Goal: Complete application form

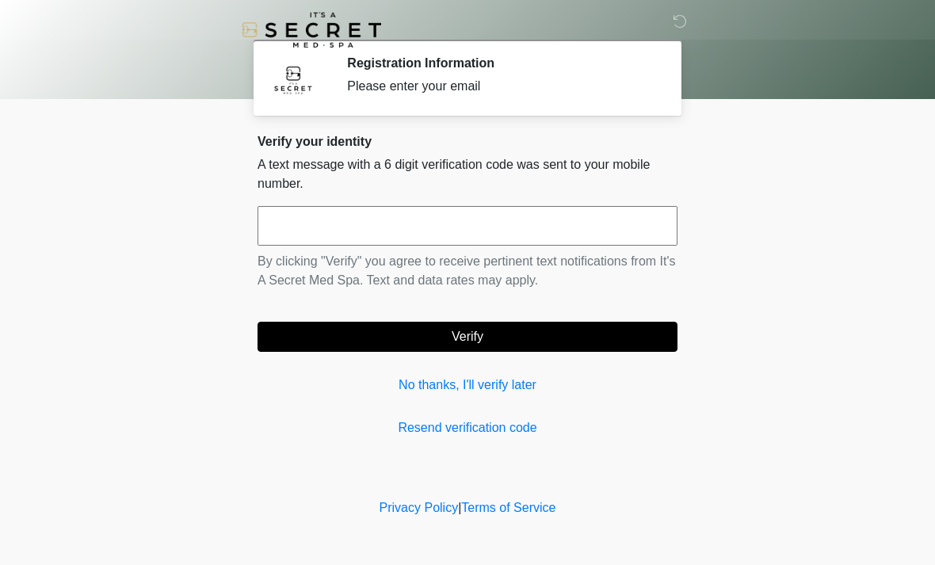
click at [578, 227] on input "text" at bounding box center [468, 226] width 420 height 40
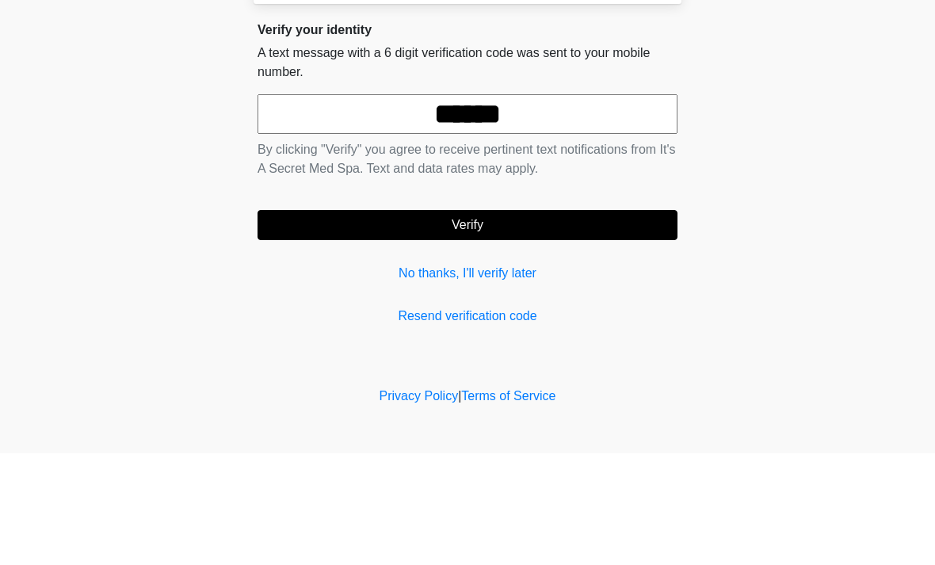
type input "******"
click at [600, 322] on button "Verify" at bounding box center [468, 337] width 420 height 30
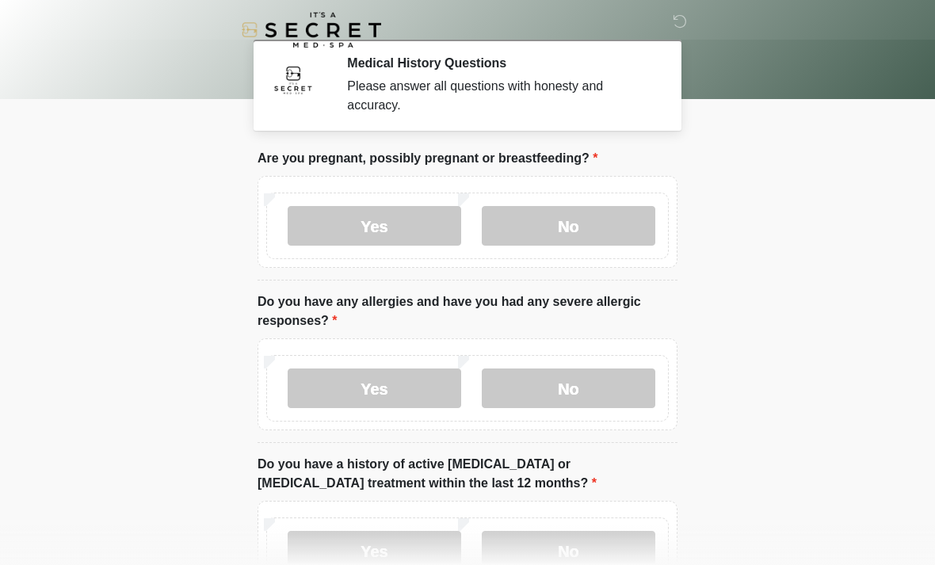
click at [620, 220] on label "No" at bounding box center [569, 226] width 174 height 40
click at [435, 382] on label "Yes" at bounding box center [375, 389] width 174 height 40
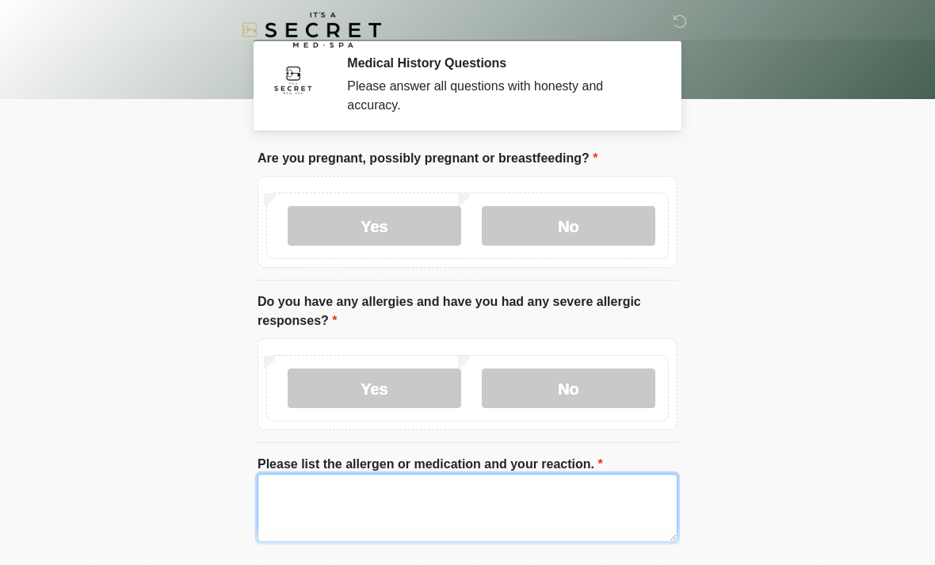
click at [452, 502] on textarea "Please list the allergen or medication and your reaction." at bounding box center [468, 508] width 420 height 68
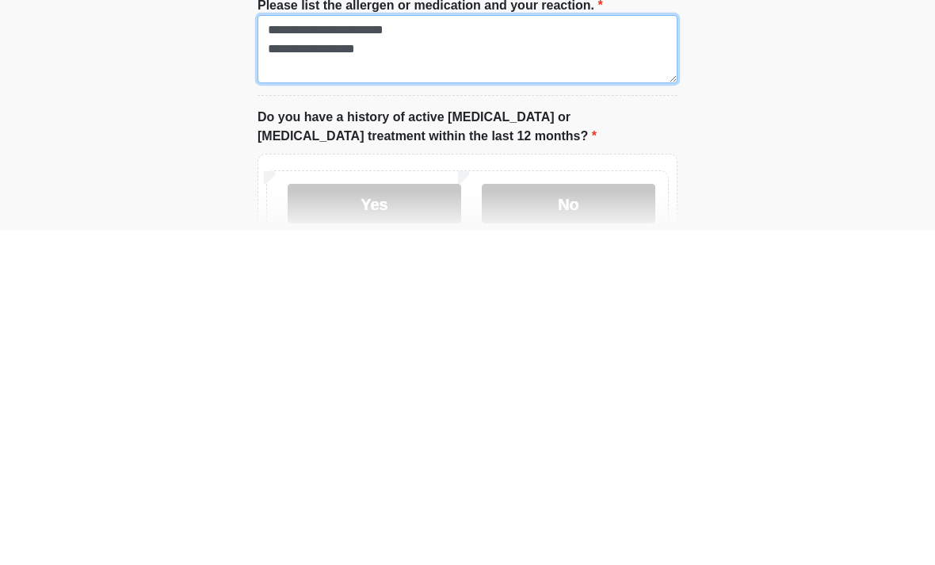
scroll to position [129, 0]
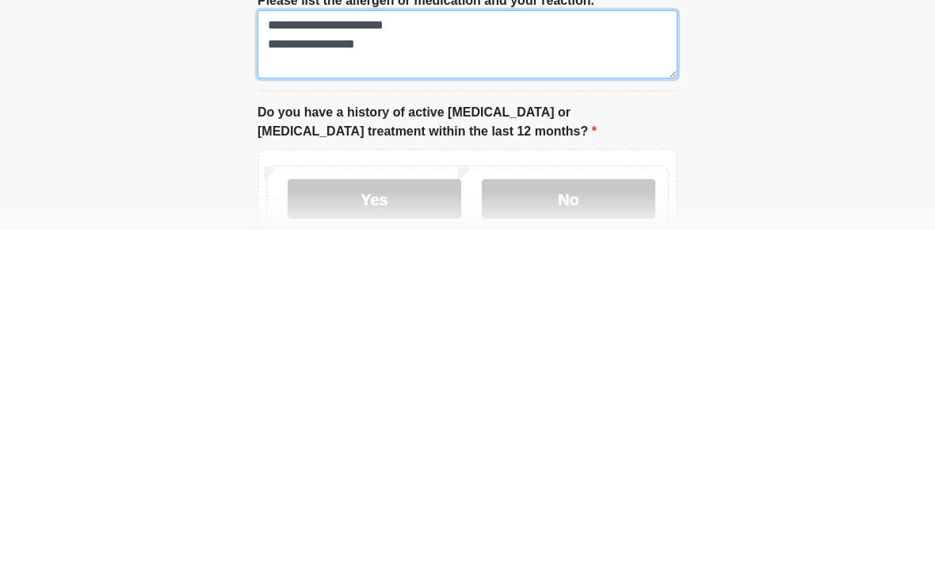
type textarea "**********"
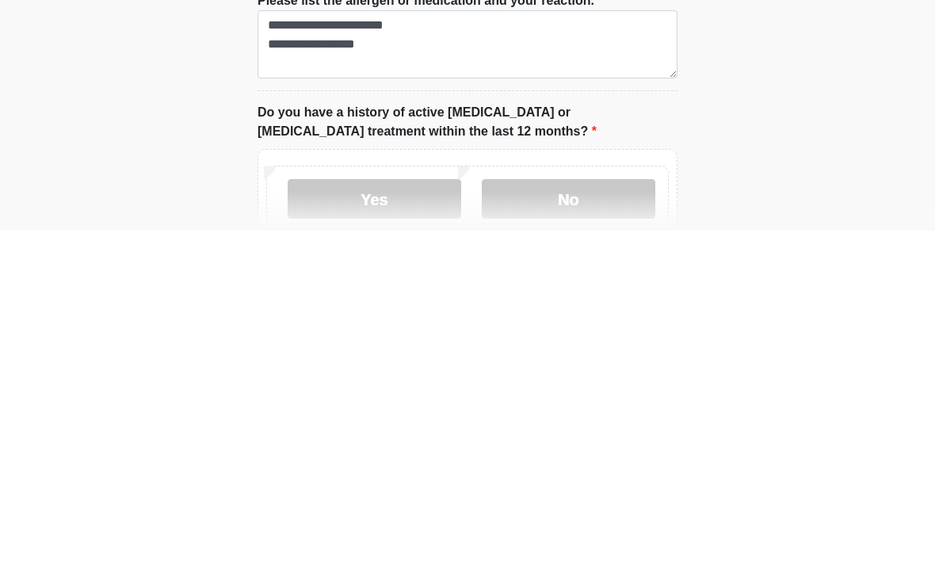
click at [613, 514] on label "No" at bounding box center [569, 534] width 174 height 40
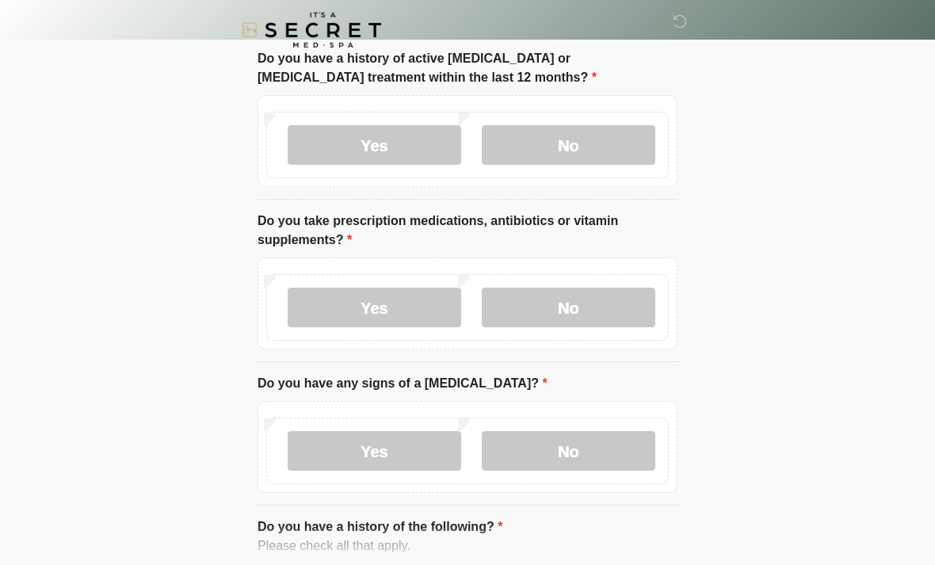
scroll to position [521, 0]
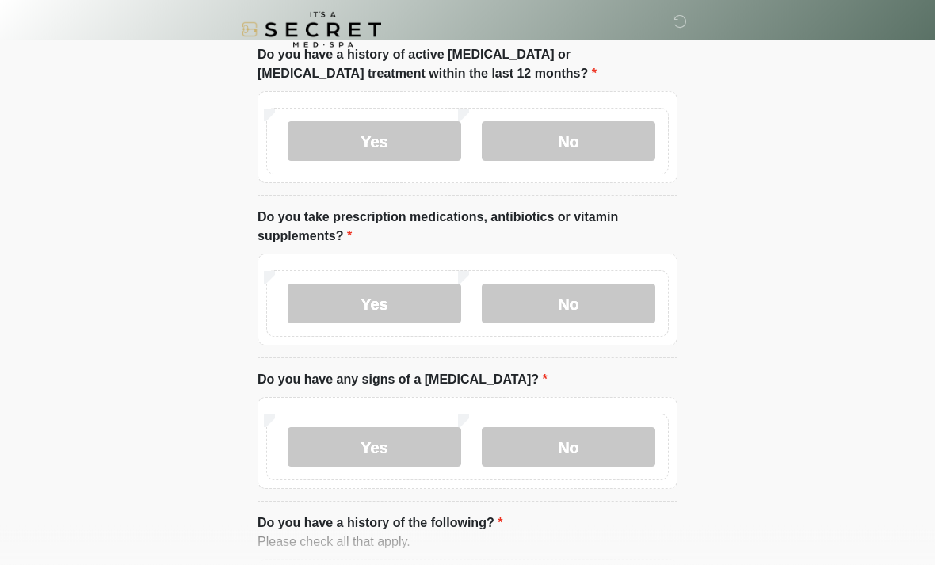
click at [403, 298] on label "Yes" at bounding box center [375, 305] width 174 height 40
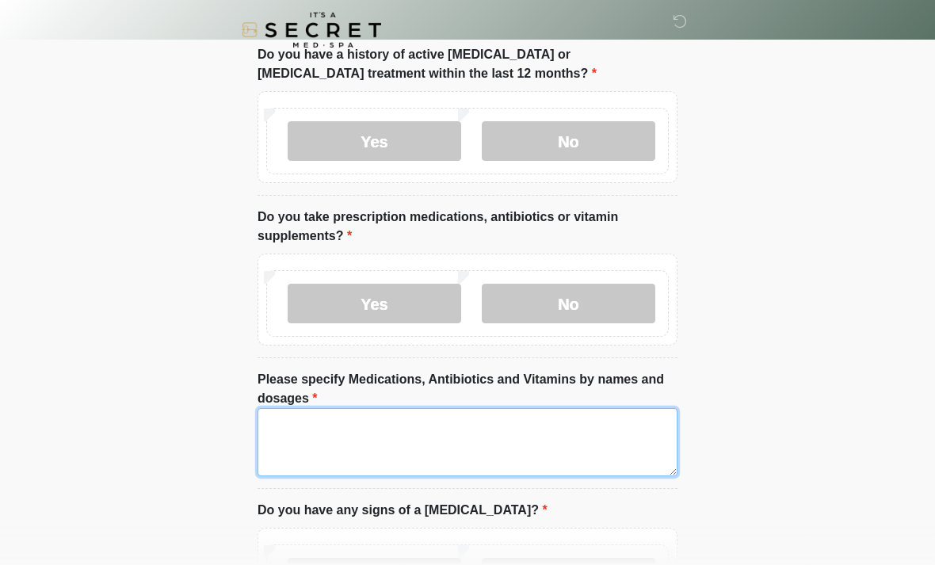
click at [439, 424] on textarea "Please specify Medications, Antibiotics and Vitamins by names and dosages" at bounding box center [468, 442] width 420 height 68
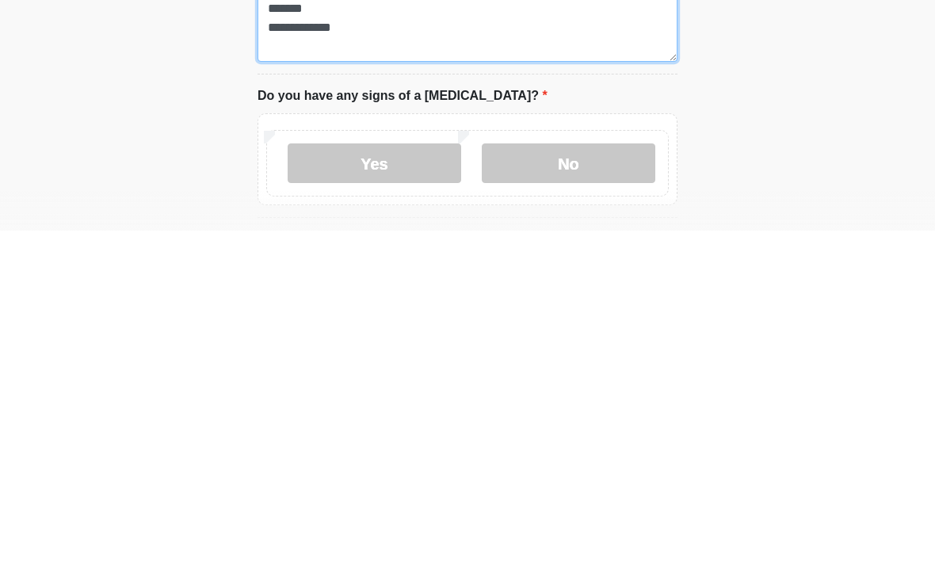
scroll to position [609, 0]
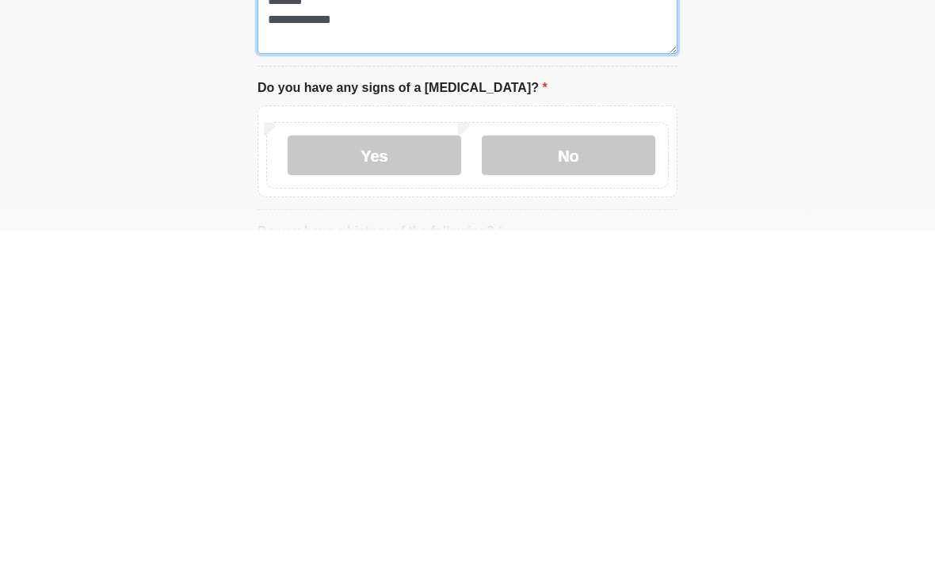
type textarea "**********"
click at [613, 470] on label "No" at bounding box center [569, 490] width 174 height 40
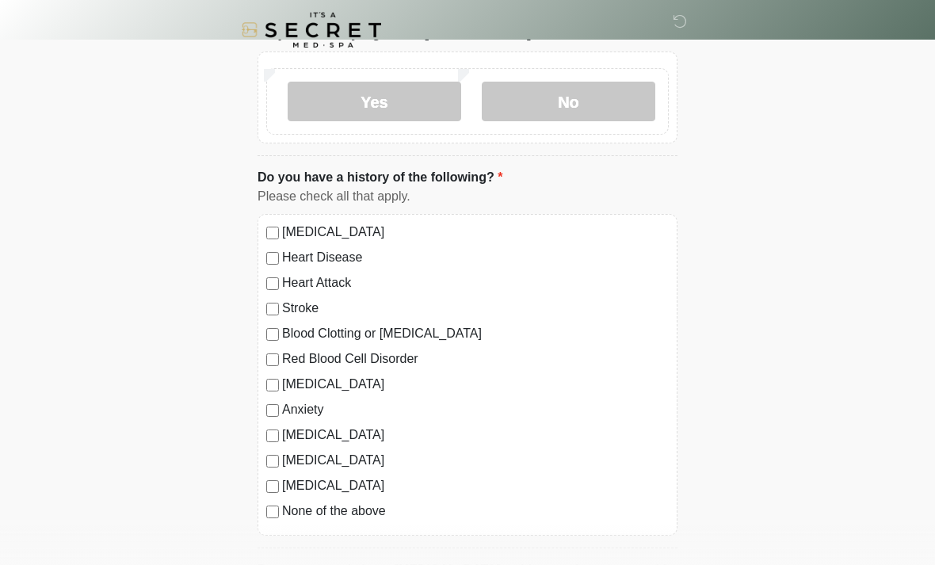
scroll to position [1001, 0]
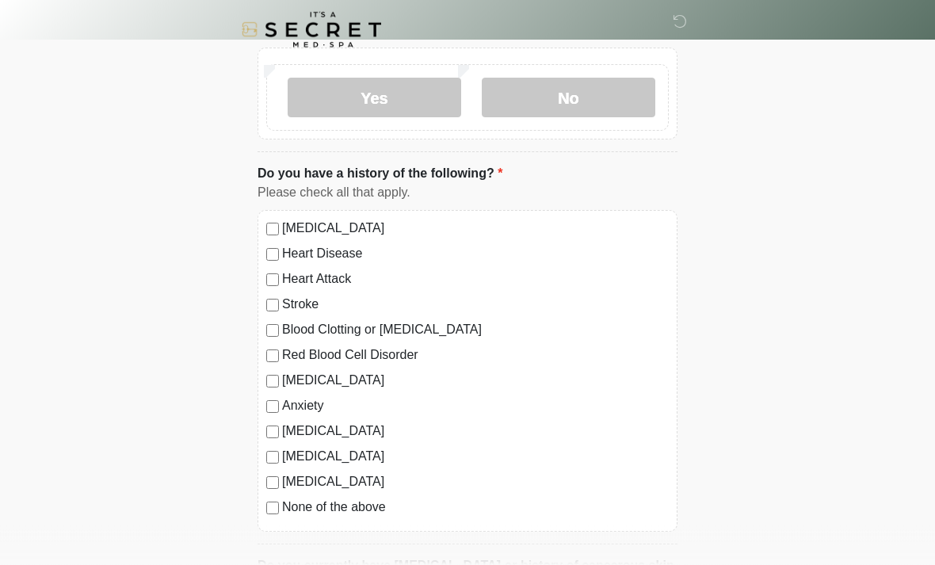
click at [399, 430] on label "[MEDICAL_DATA]" at bounding box center [475, 431] width 387 height 19
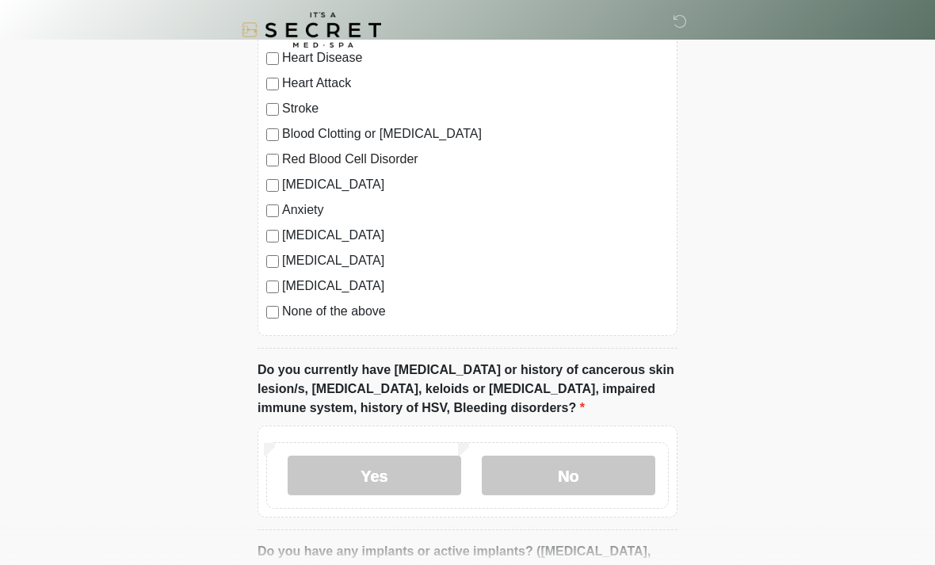
scroll to position [1199, 0]
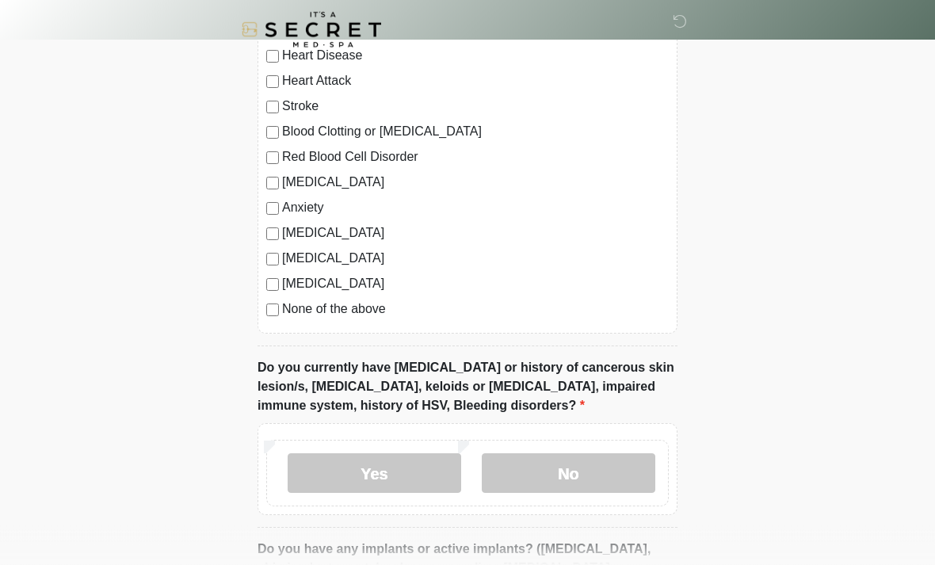
click at [625, 476] on label "No" at bounding box center [569, 474] width 174 height 40
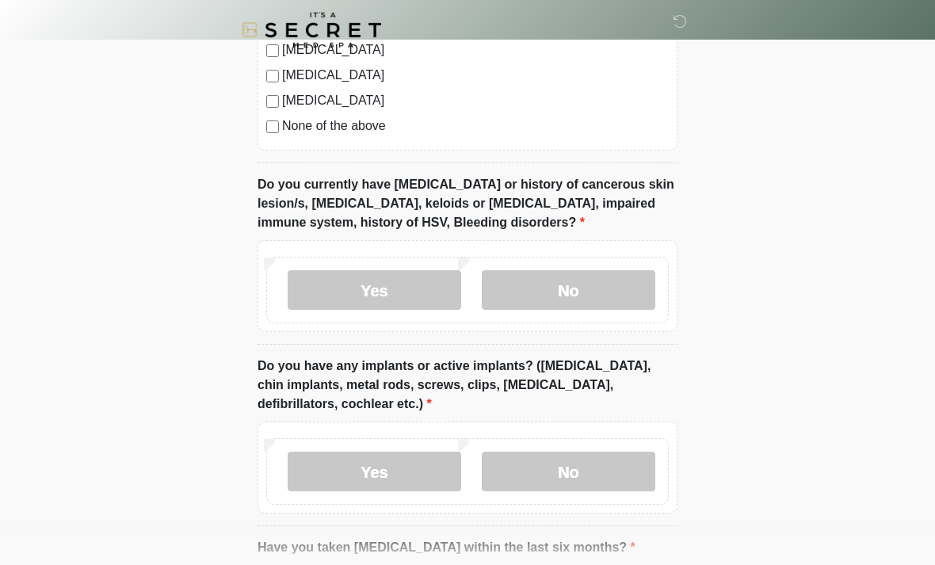
scroll to position [1395, 0]
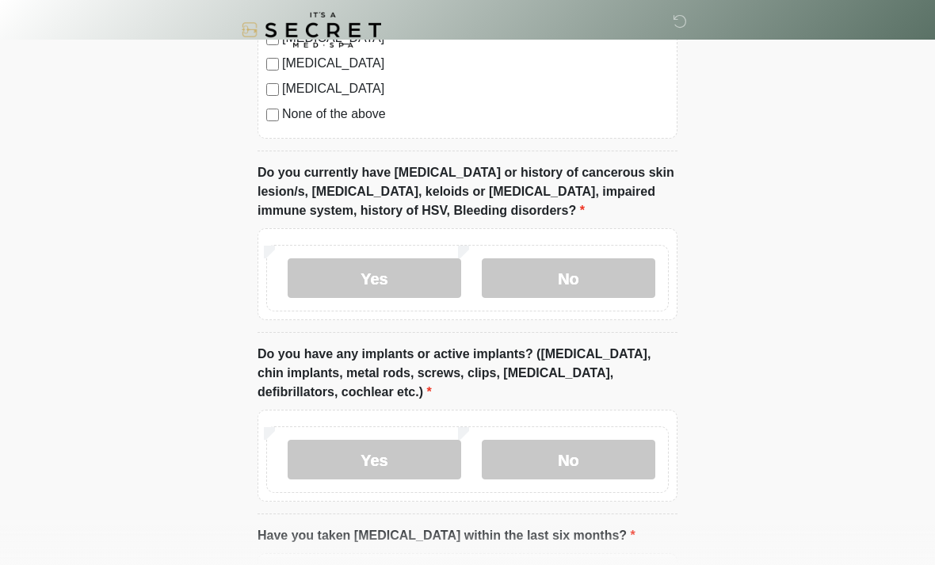
click at [583, 460] on label "No" at bounding box center [569, 460] width 174 height 40
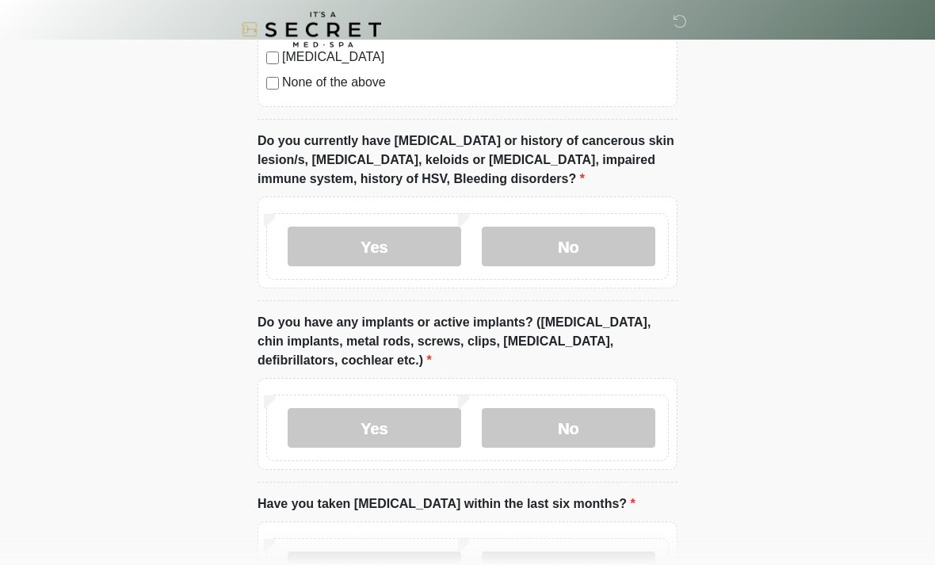
scroll to position [1561, 0]
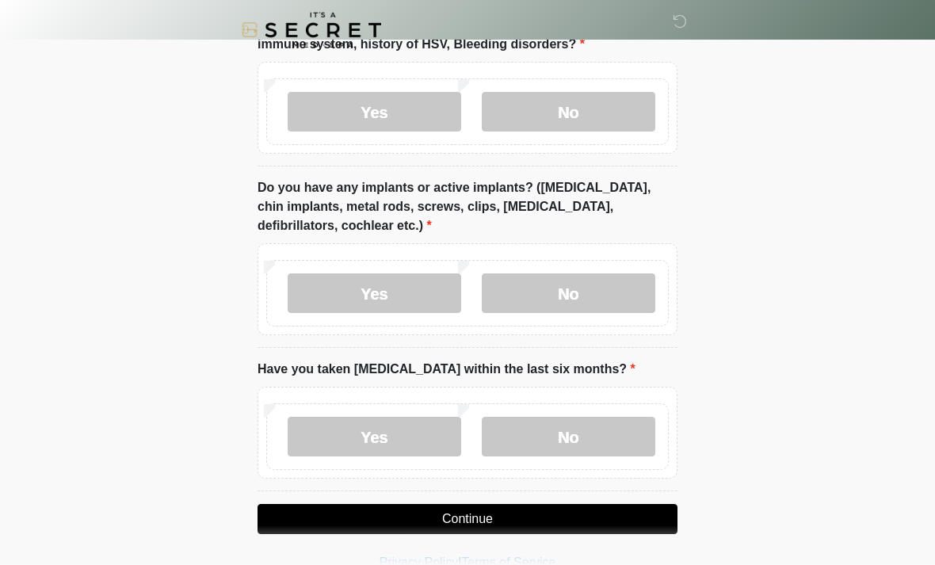
click at [597, 424] on label "No" at bounding box center [569, 437] width 174 height 40
click at [541, 512] on button "Continue" at bounding box center [468, 519] width 420 height 30
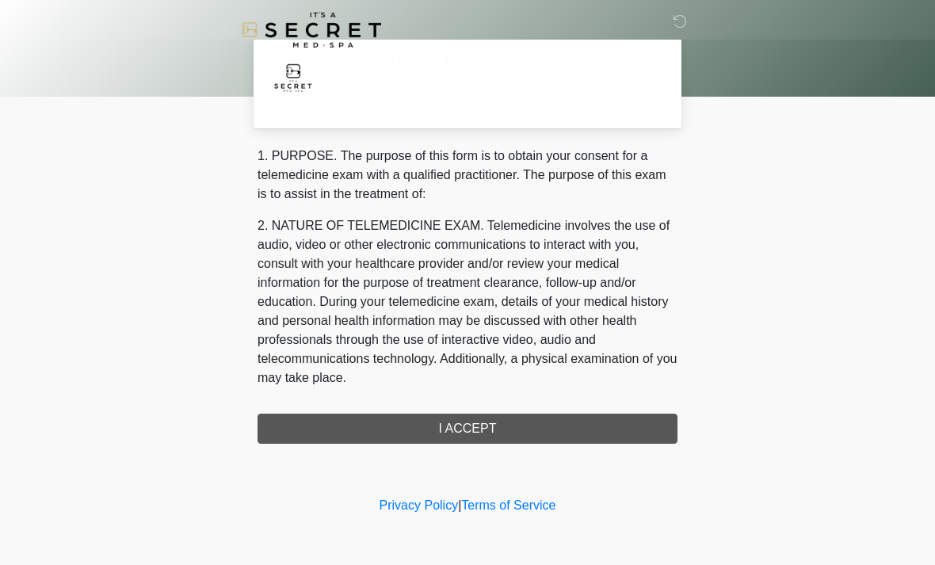
scroll to position [0, 0]
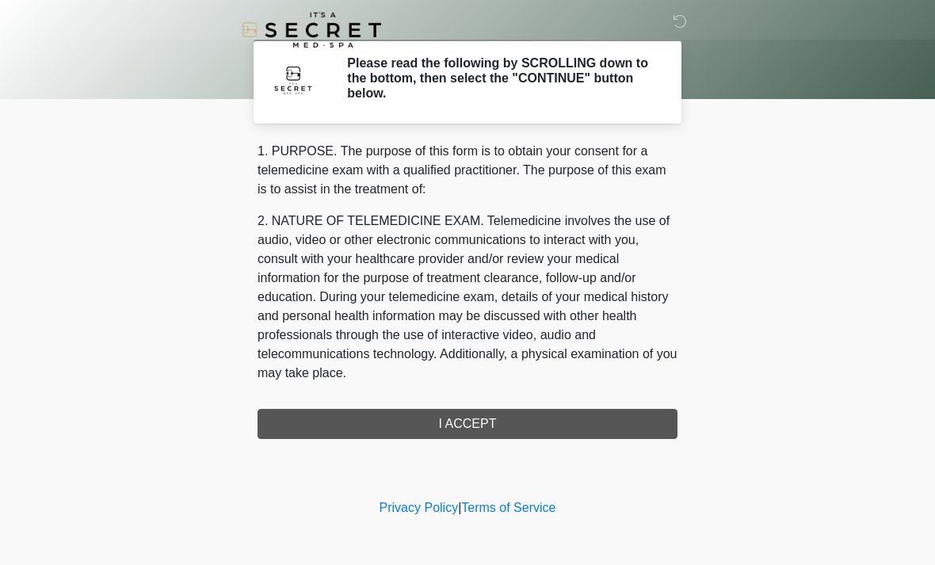
click at [485, 422] on div "1. PURPOSE. The purpose of this form is to obtain your consent for a telemedici…" at bounding box center [468, 290] width 420 height 297
click at [485, 428] on div "1. PURPOSE. The purpose of this form is to obtain your consent for a telemedici…" at bounding box center [468, 290] width 420 height 297
click at [480, 422] on div "1. PURPOSE. The purpose of this form is to obtain your consent for a telemedici…" at bounding box center [468, 290] width 420 height 297
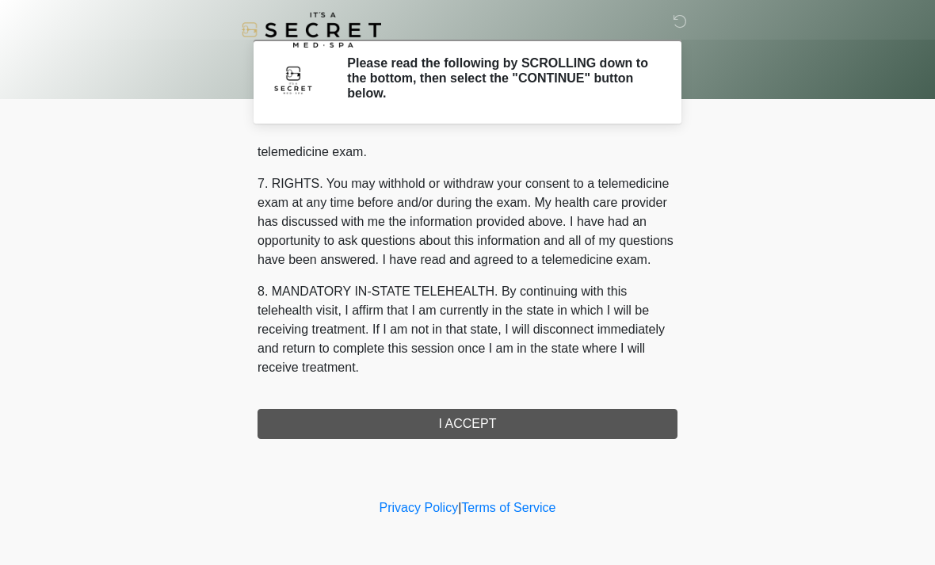
scroll to position [671, 0]
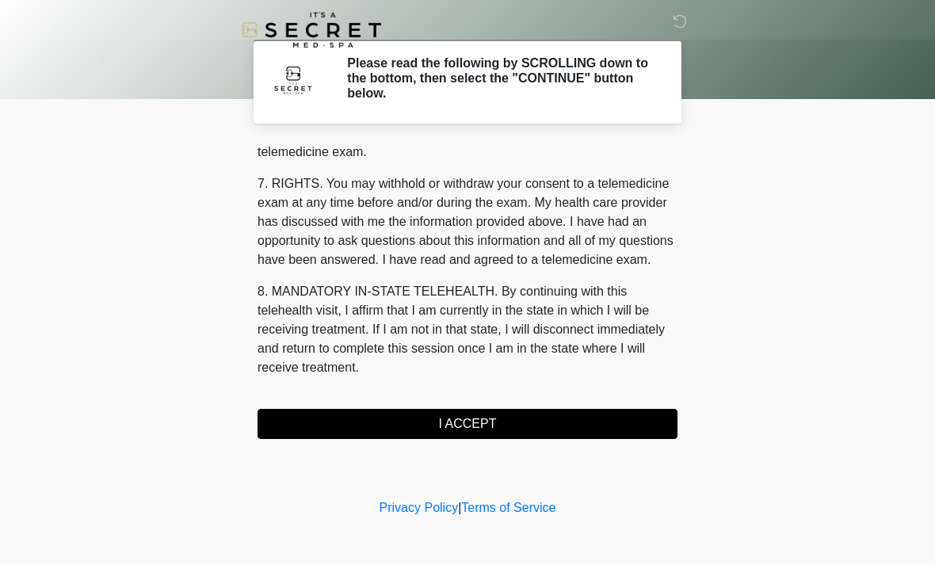
click at [480, 421] on button "I ACCEPT" at bounding box center [468, 424] width 420 height 30
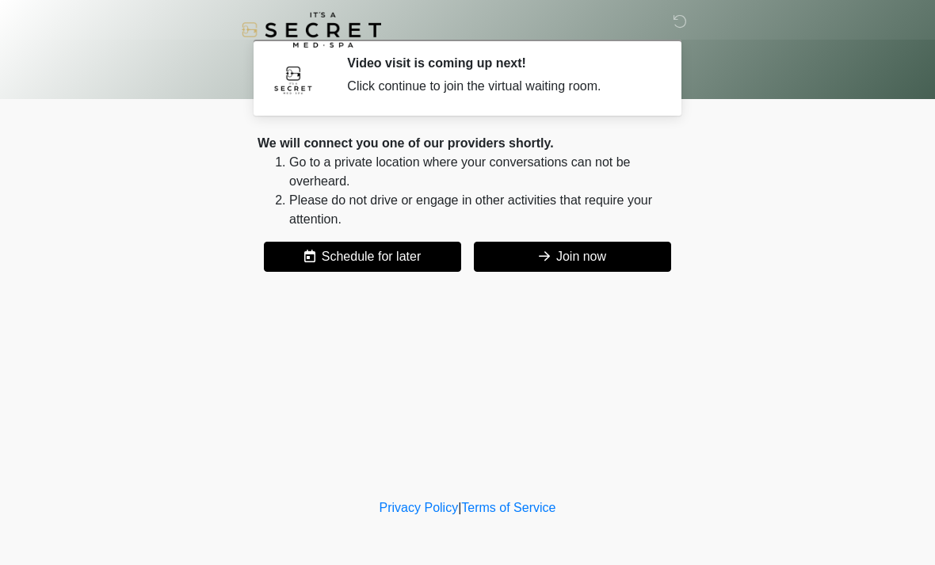
click at [613, 252] on button "Join now" at bounding box center [572, 257] width 197 height 30
